Goal: Check status: Check status

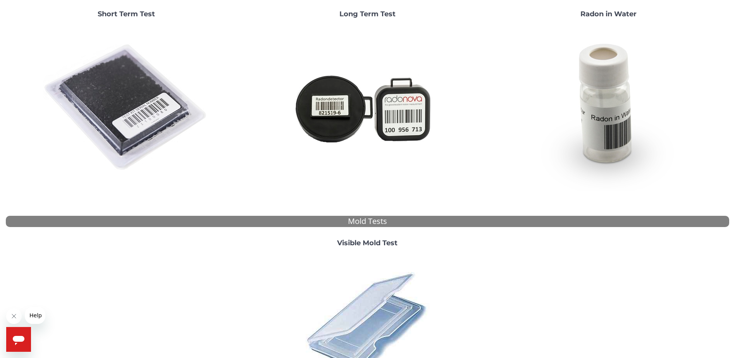
scroll to position [78, 0]
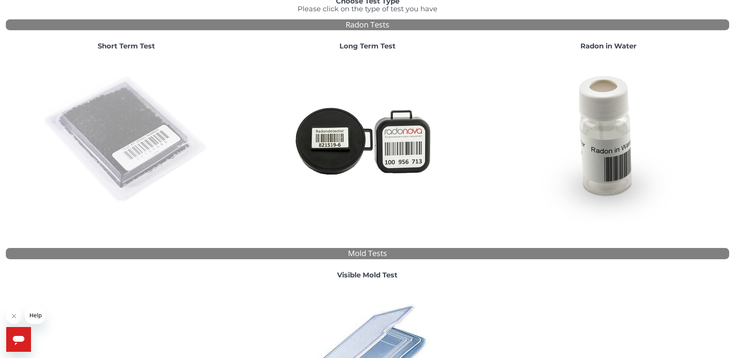
click at [131, 118] on img at bounding box center [126, 140] width 167 height 167
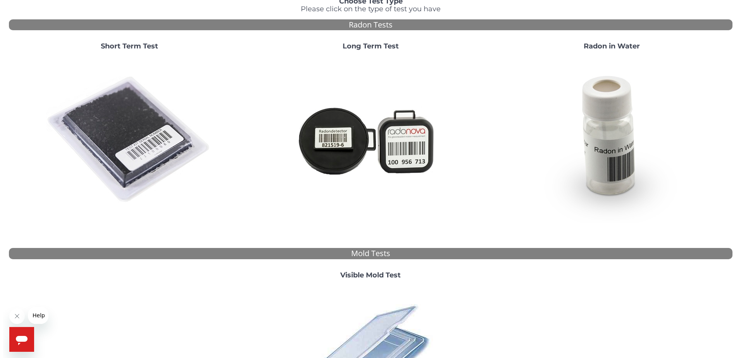
scroll to position [0, 0]
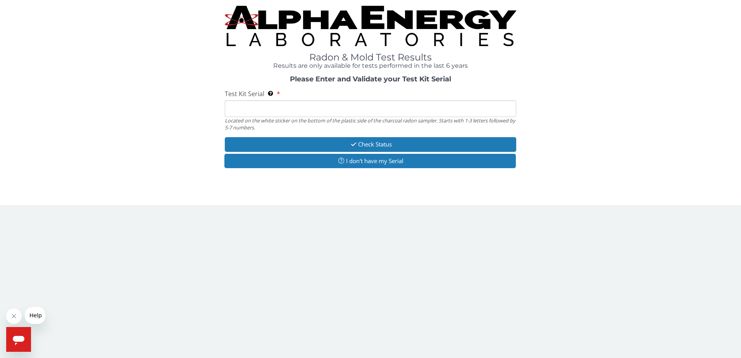
click at [245, 111] on input "Test Kit Serial Located on the white sticker on the bottom of the plastic side …" at bounding box center [371, 108] width 292 height 17
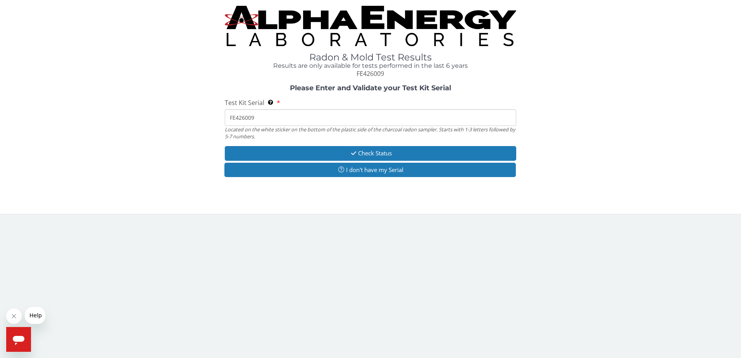
type input "FE426009"
